Goal: Information Seeking & Learning: Learn about a topic

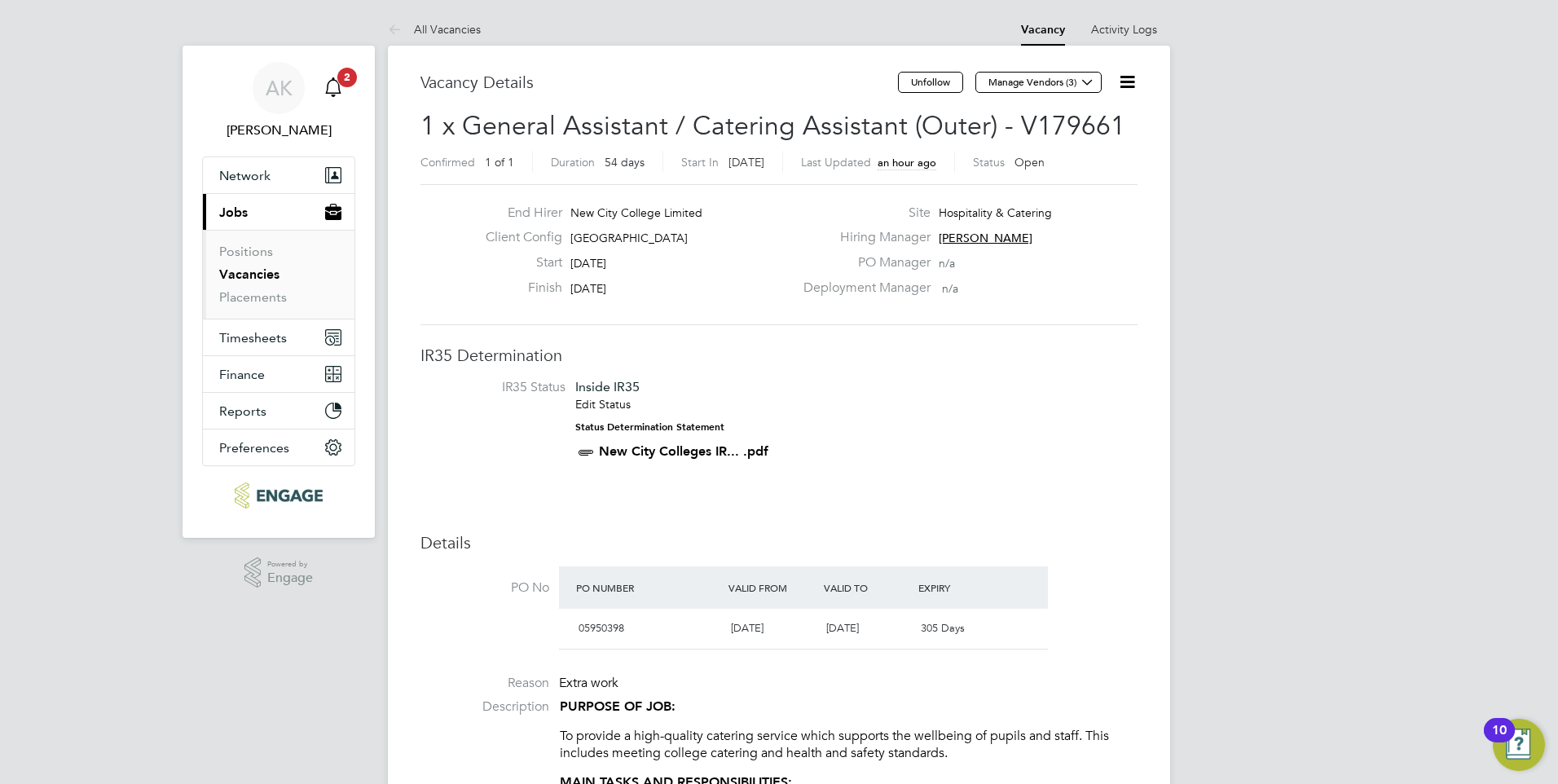
click at [337, 82] on icon "Main navigation" at bounding box center [333, 87] width 20 height 20
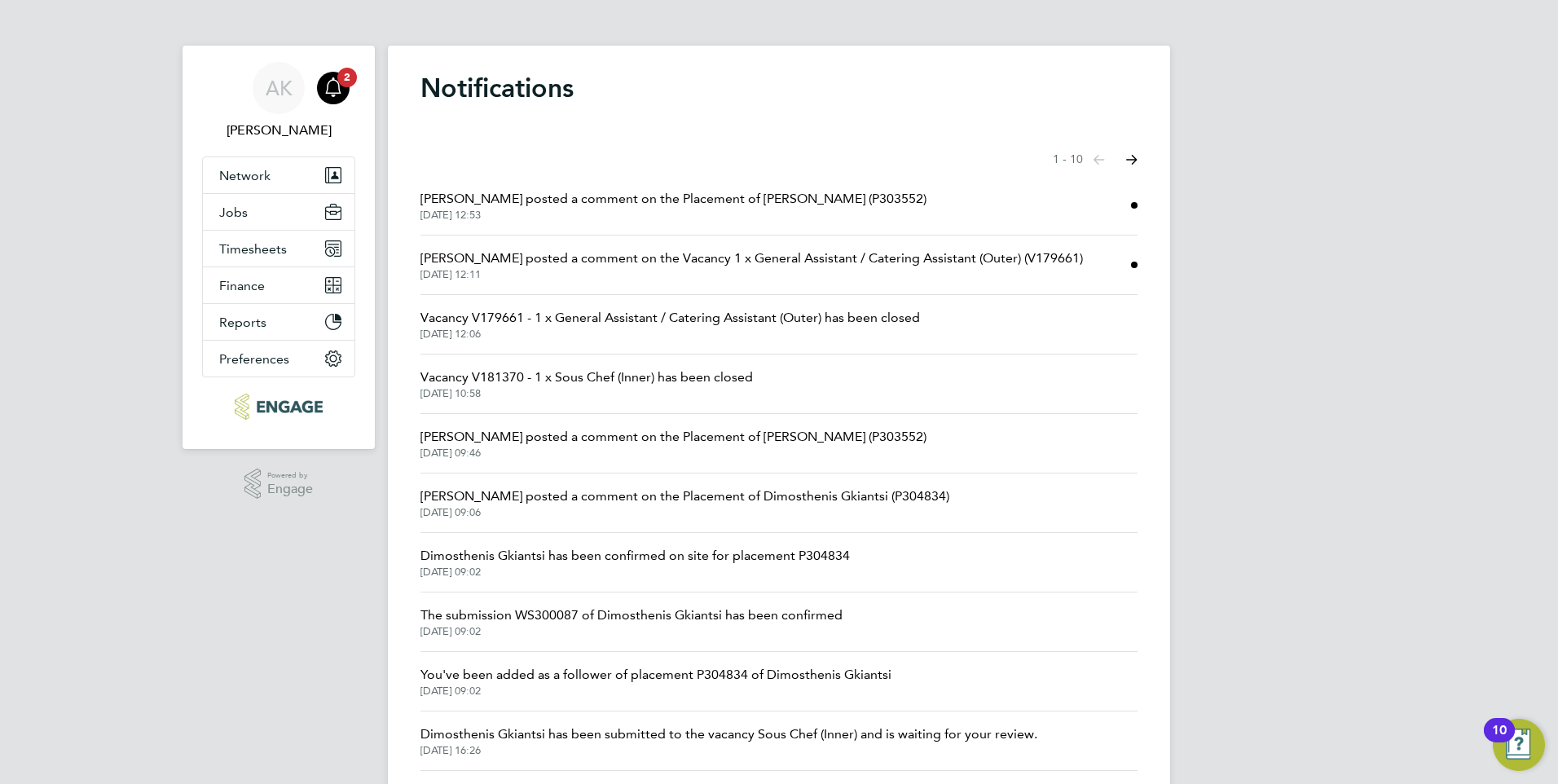
click at [529, 257] on span "Daniela Howell posted a comment on the Vacancy 1 x General Assistant / Catering…" at bounding box center [752, 258] width 663 height 20
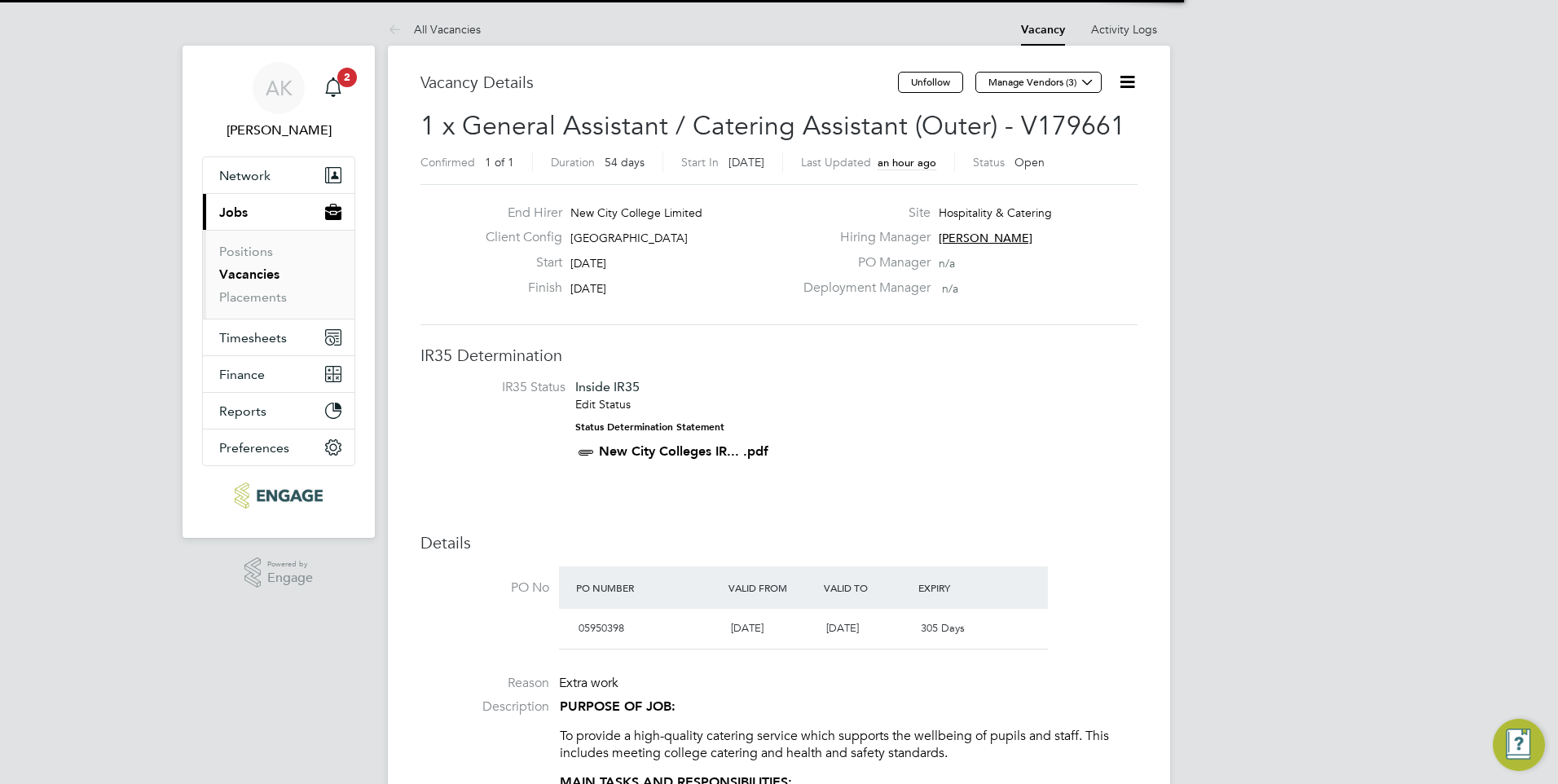
scroll to position [48, 114]
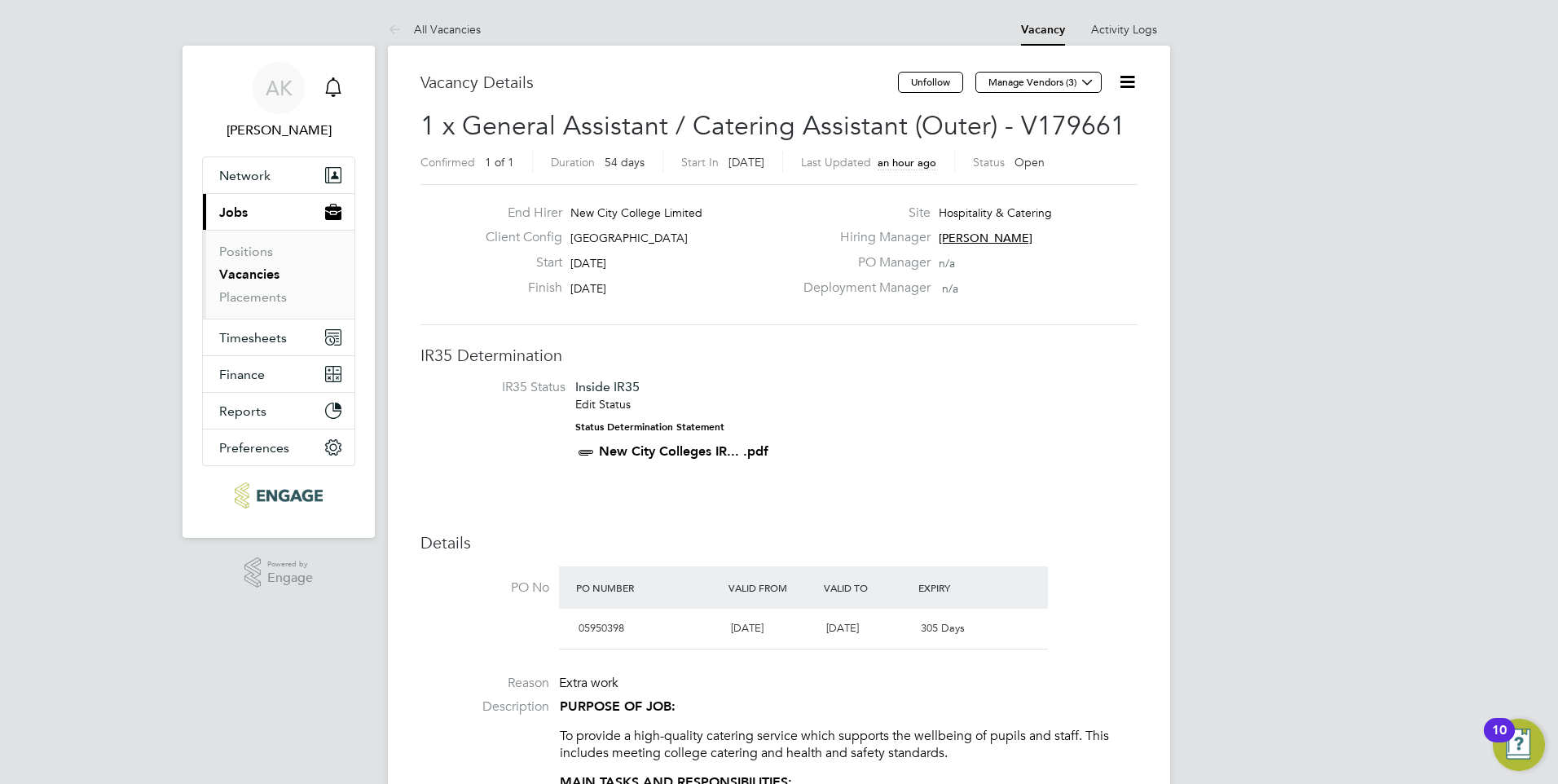
click at [330, 87] on icon "Main navigation" at bounding box center [333, 87] width 20 height 20
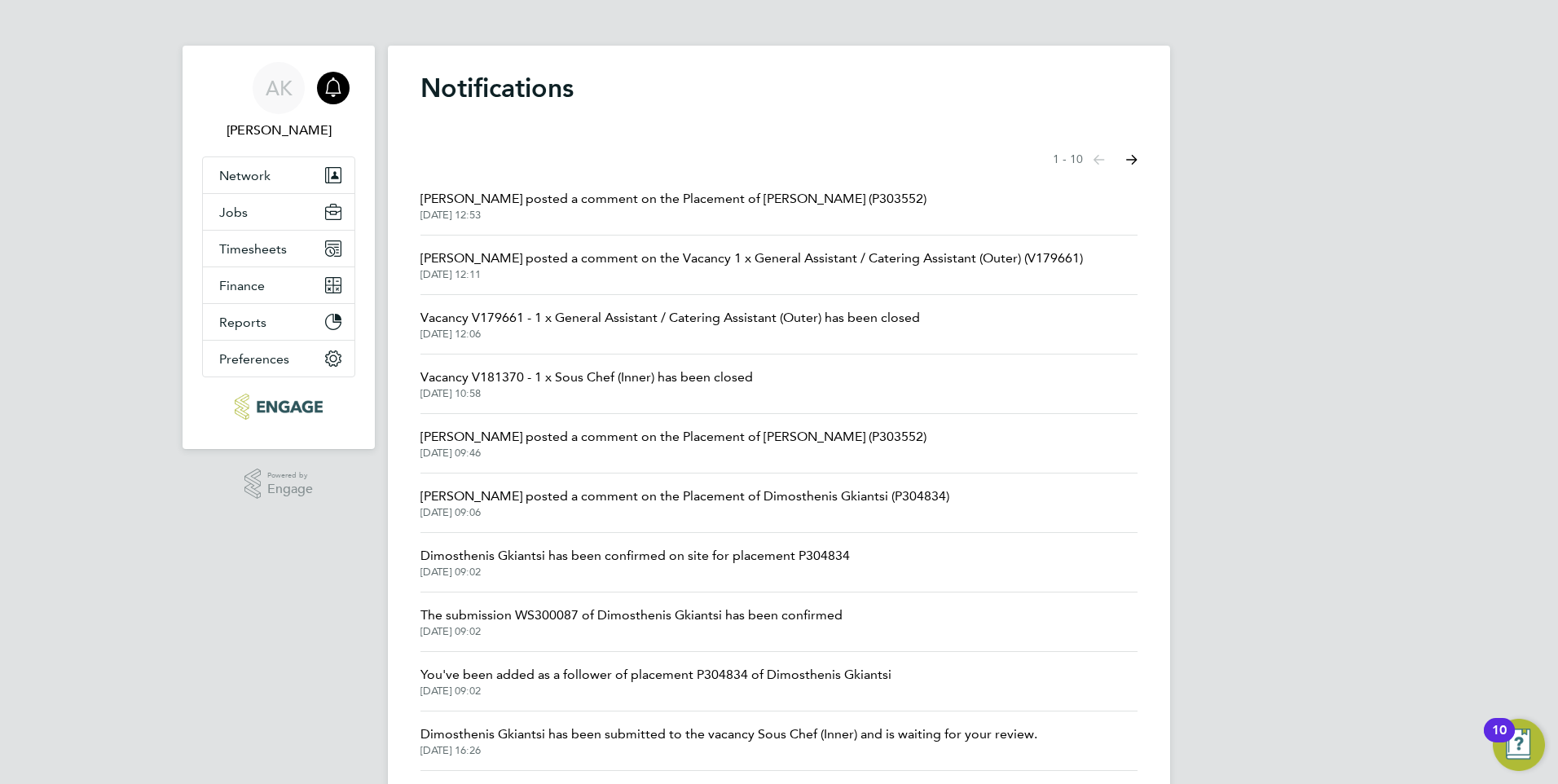
click at [599, 196] on span "Rufena Haque posted a comment on the Placement of Rui Rodrigues (P303552)" at bounding box center [674, 199] width 506 height 20
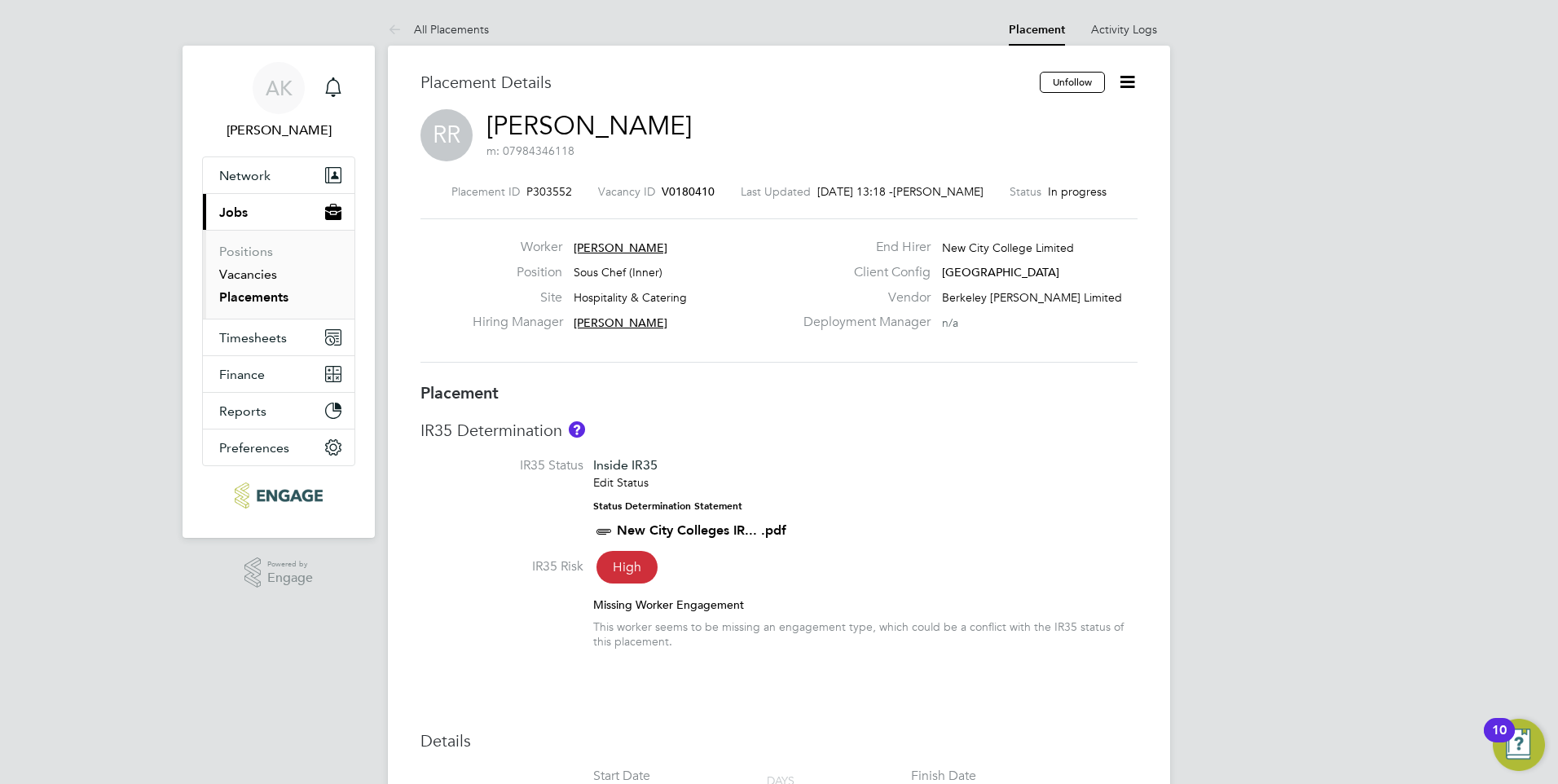
click at [262, 271] on link "Vacancies" at bounding box center [248, 274] width 57 height 15
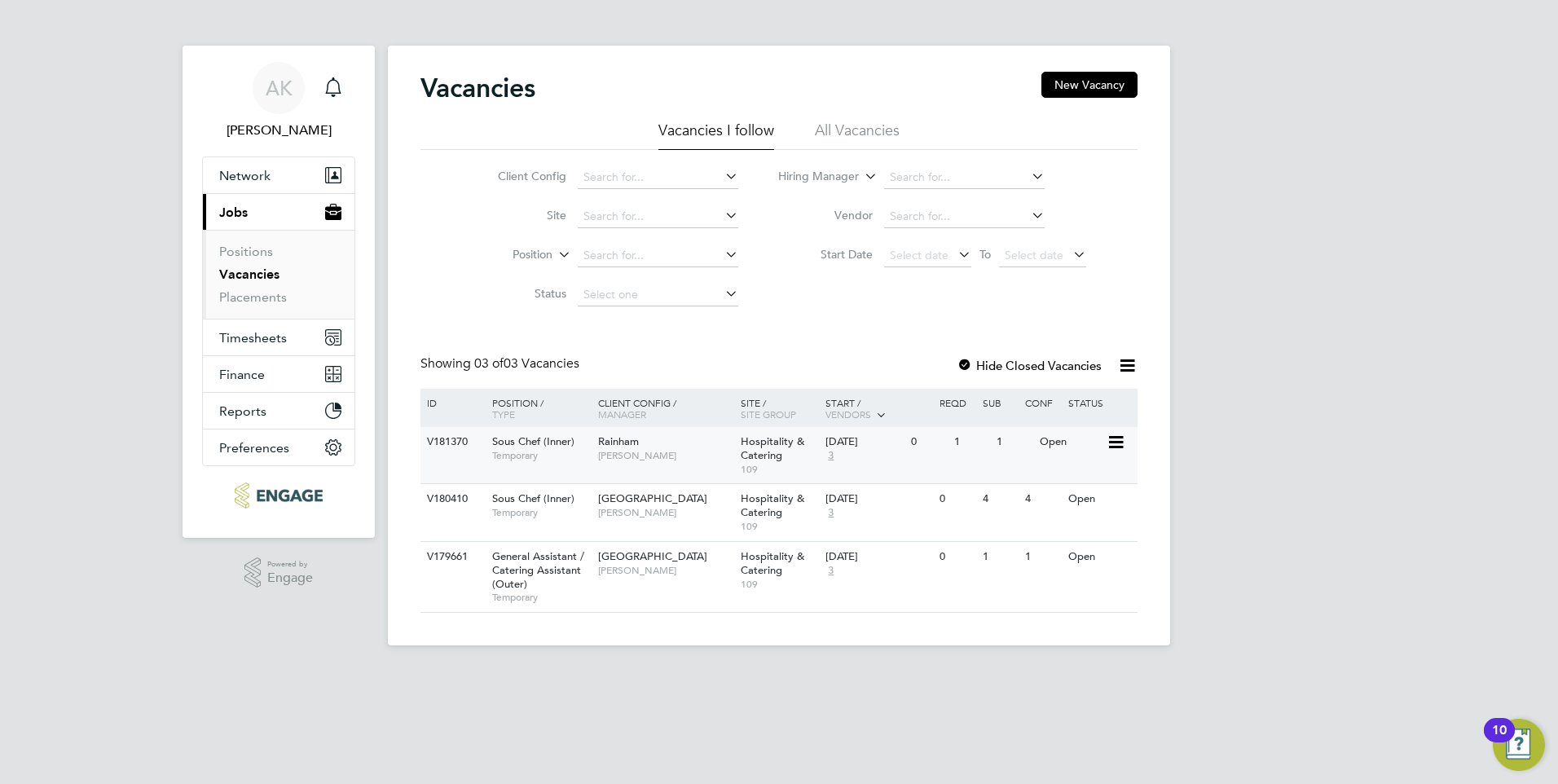
click at [624, 458] on span "[PERSON_NAME]" at bounding box center [665, 456] width 135 height 13
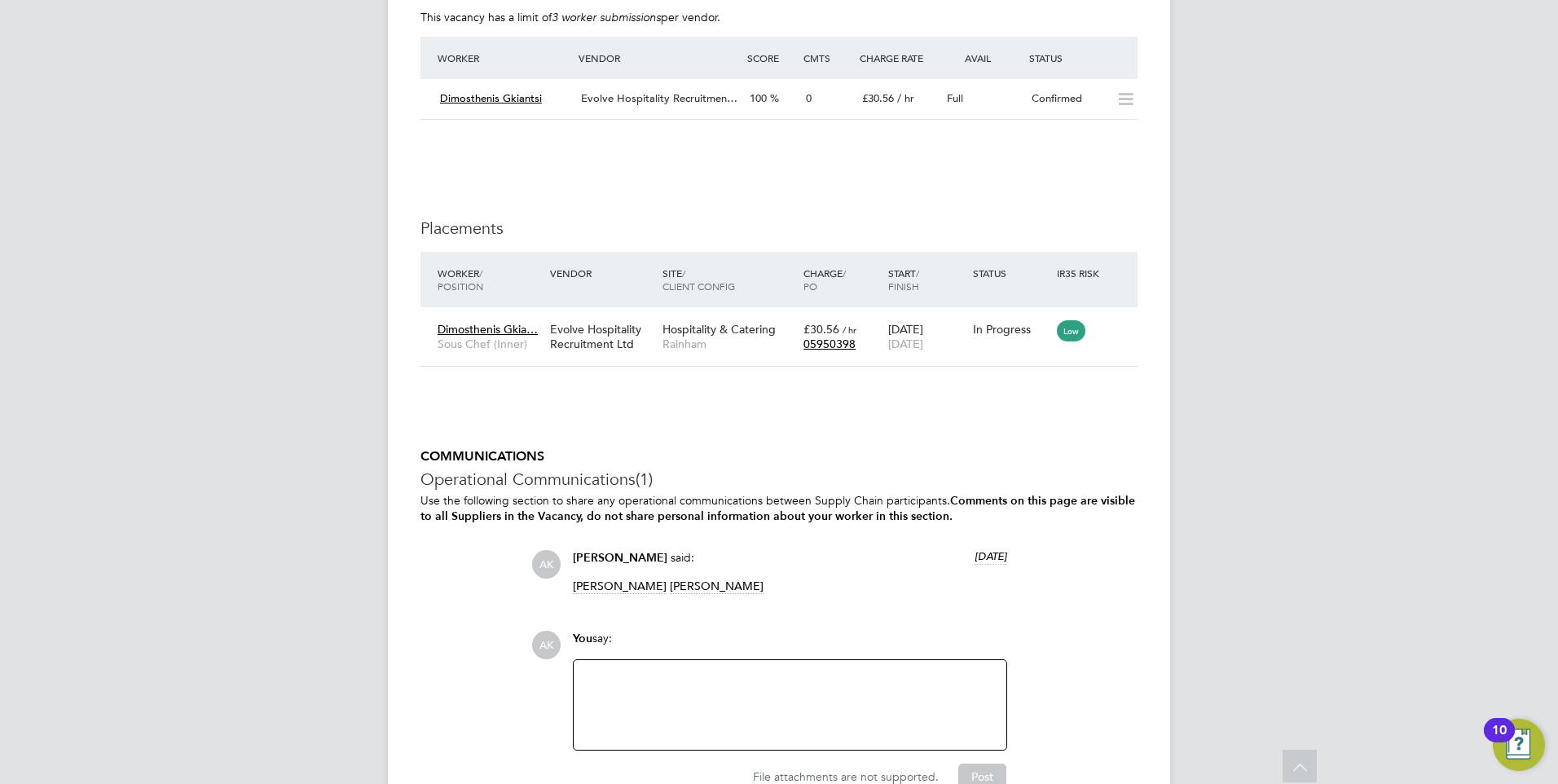
scroll to position [3096, 0]
